Goal: Use online tool/utility

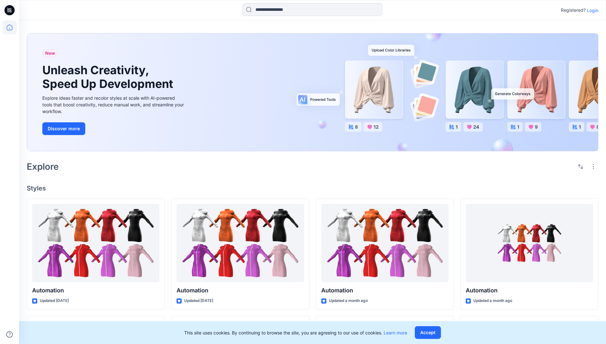
click at [591, 10] on p "Login" at bounding box center [592, 10] width 11 height 7
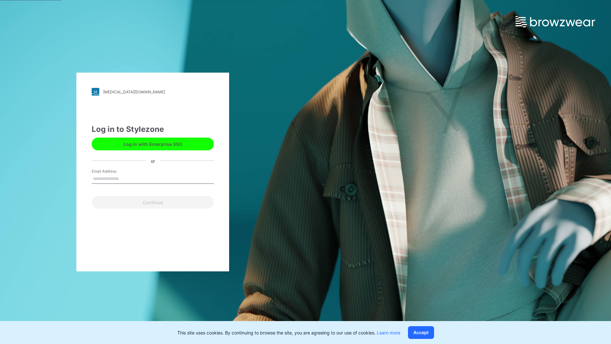
click at [126, 178] on input "Email Address" at bounding box center [153, 179] width 122 height 10
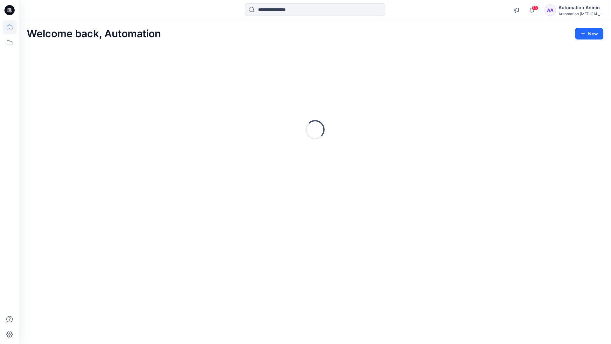
click at [12, 27] on icon at bounding box center [10, 28] width 6 height 6
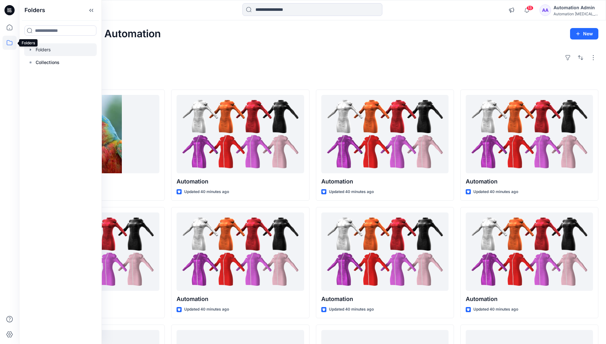
click at [44, 47] on div at bounding box center [60, 49] width 73 height 13
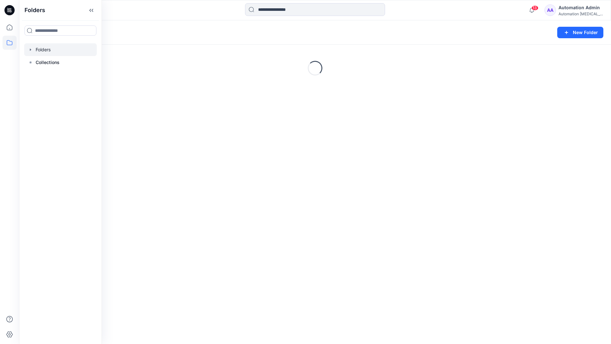
click at [322, 238] on div "Folders New Folder Loading..." at bounding box center [315, 181] width 592 height 323
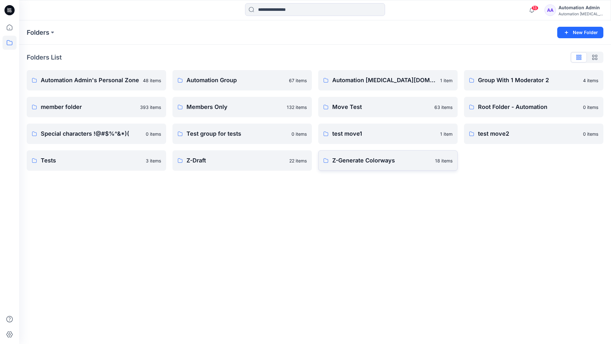
click at [364, 164] on p "Z-Generate Colorways" at bounding box center [381, 160] width 99 height 9
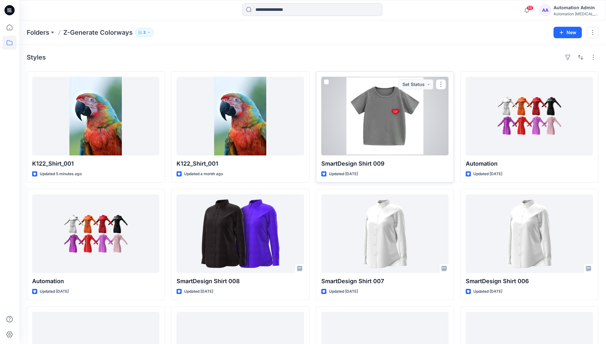
click at [326, 83] on span at bounding box center [326, 81] width 5 height 5
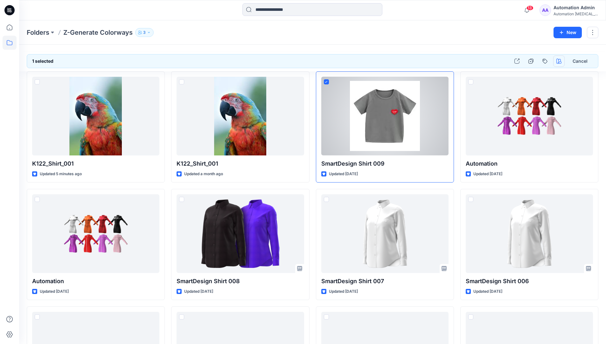
click at [560, 61] on icon "button" at bounding box center [559, 61] width 5 height 5
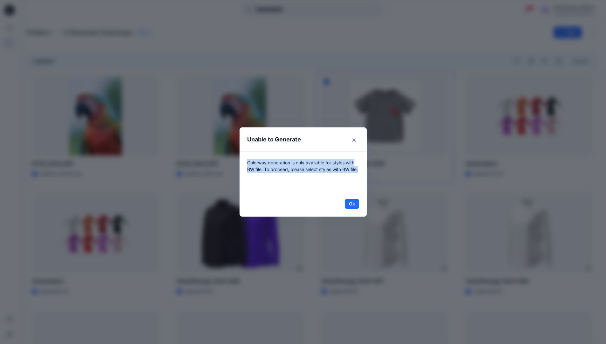
drag, startPoint x: 560, startPoint y: 61, endPoint x: 354, endPoint y: 176, distance: 235.5
click at [354, 176] on p "Colorway generation is only available for styles with BW file. To proceed, plea…" at bounding box center [303, 171] width 112 height 24
click at [357, 204] on button "Ok" at bounding box center [352, 204] width 14 height 10
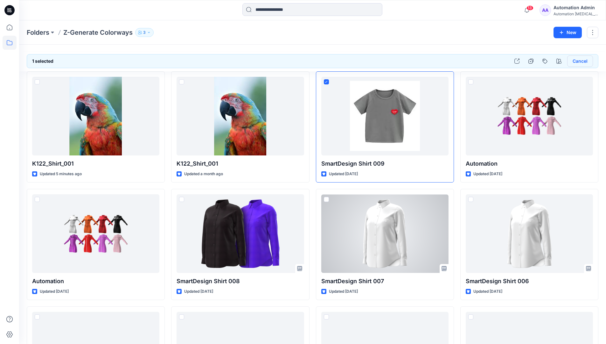
click at [579, 63] on button "Cancel" at bounding box center [580, 60] width 26 height 11
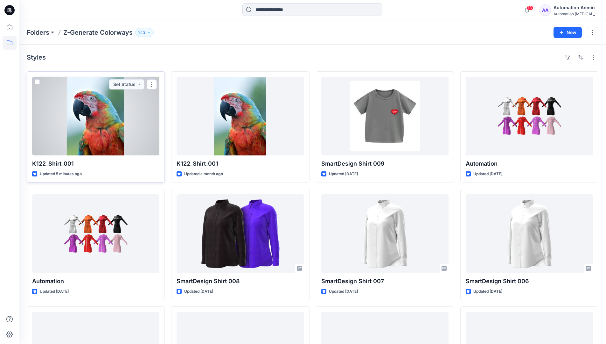
click at [37, 82] on span at bounding box center [37, 81] width 5 height 5
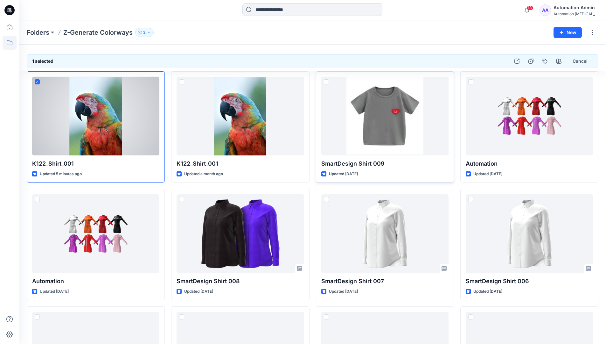
click at [327, 82] on span at bounding box center [326, 81] width 5 height 5
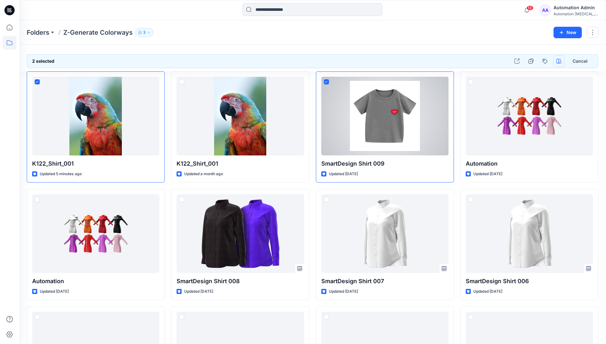
click at [557, 60] on icon "button" at bounding box center [559, 61] width 5 height 5
